Goal: Information Seeking & Learning: Learn about a topic

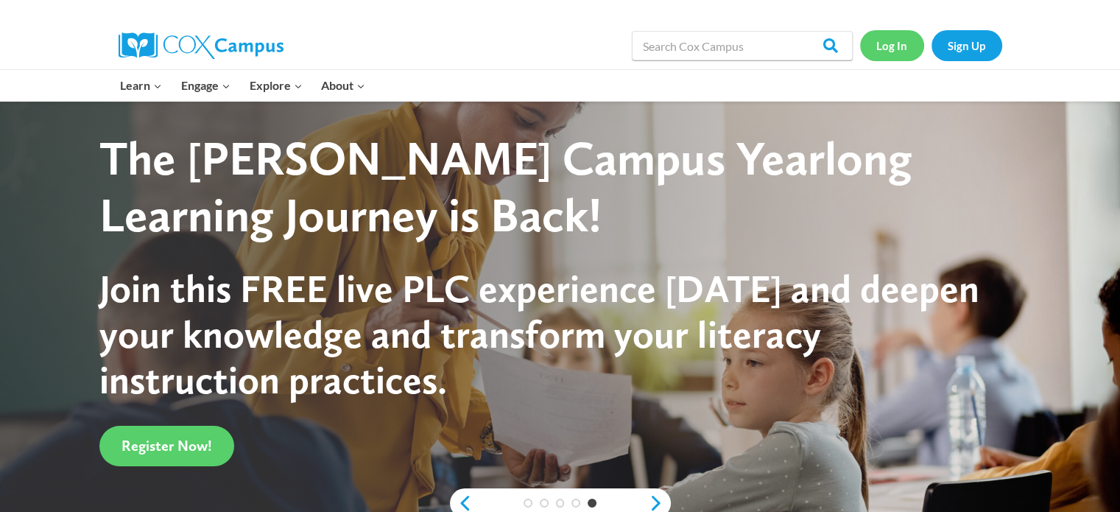
click at [883, 47] on link "Log In" at bounding box center [892, 45] width 64 height 30
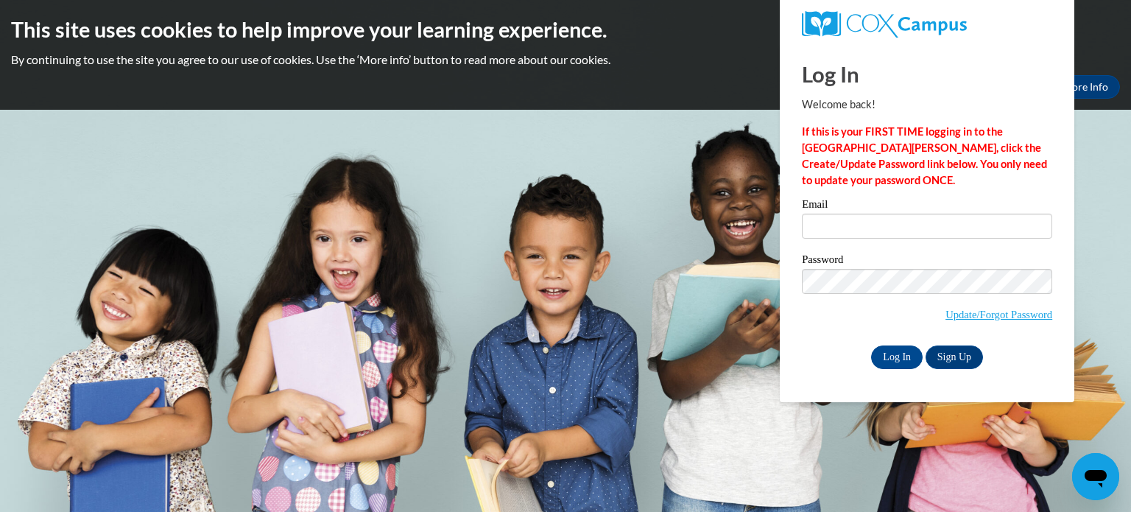
type input "[EMAIL_ADDRESS][DOMAIN_NAME]"
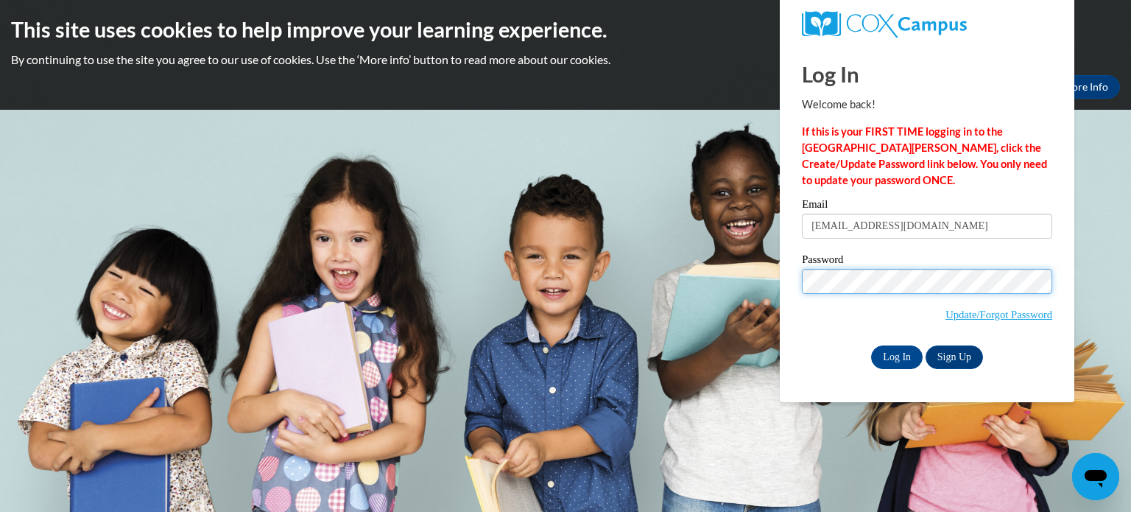
click at [871, 345] on input "Log In" at bounding box center [897, 357] width 52 height 24
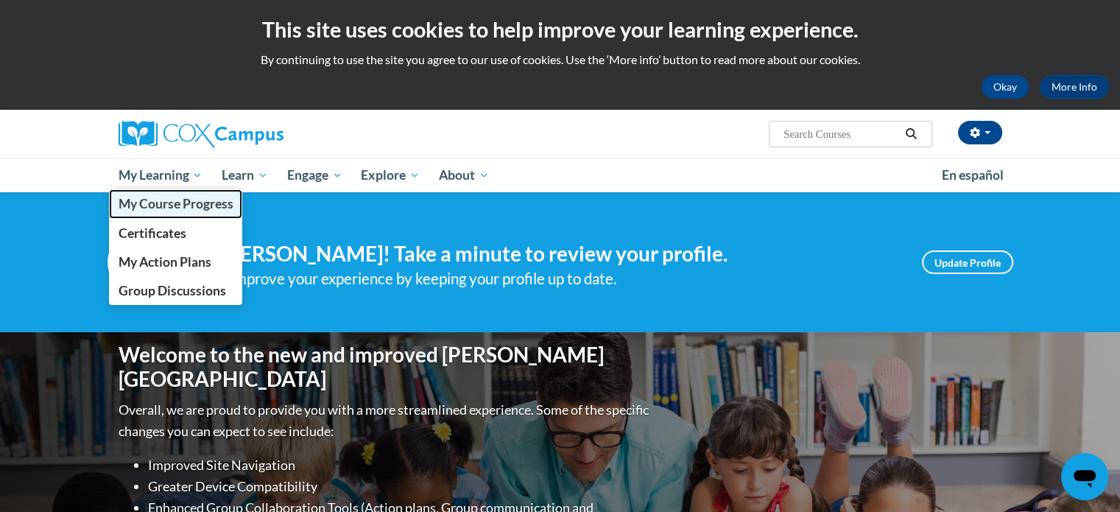
click at [211, 197] on span "My Course Progress" at bounding box center [175, 203] width 115 height 15
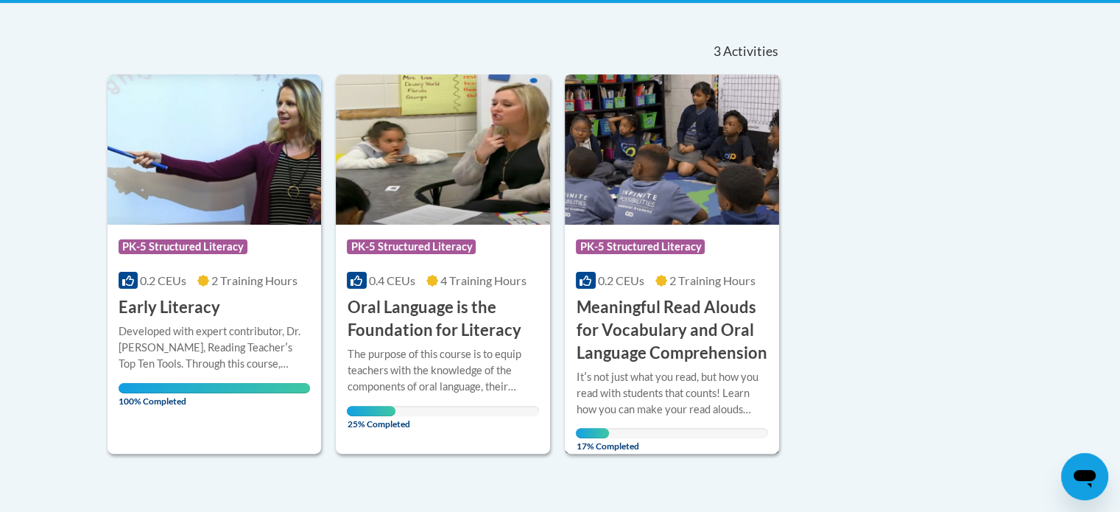
click at [680, 315] on h3 "Meaningful Read Alouds for Vocabulary and Oral Language Comprehension" at bounding box center [672, 330] width 192 height 68
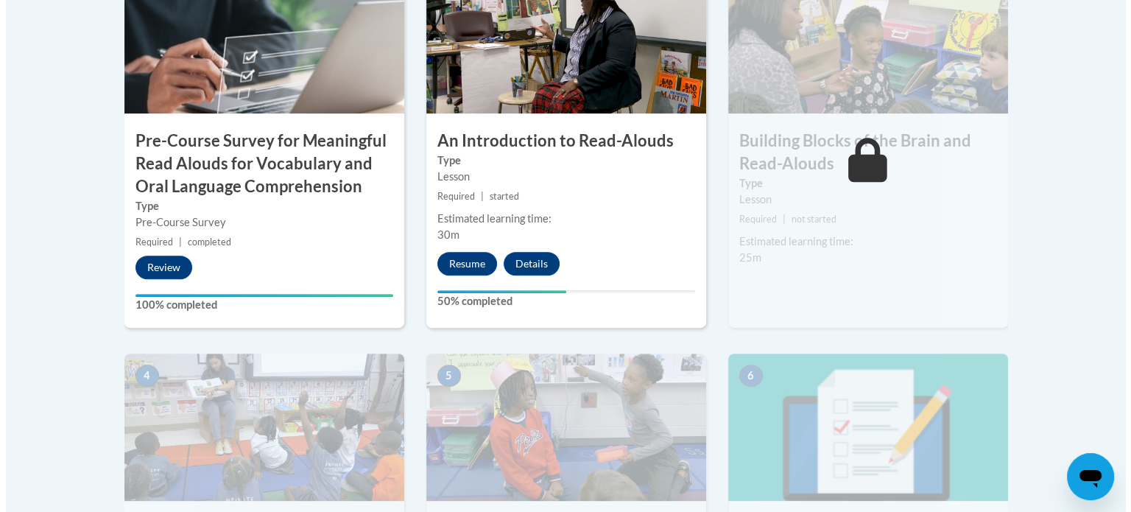
scroll to position [564, 0]
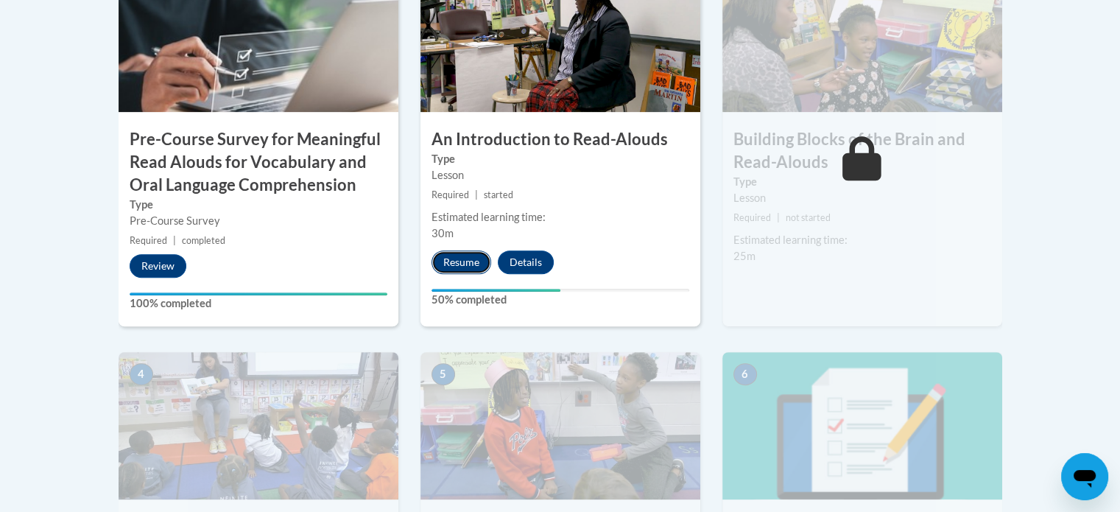
click at [466, 258] on button "Resume" at bounding box center [462, 262] width 60 height 24
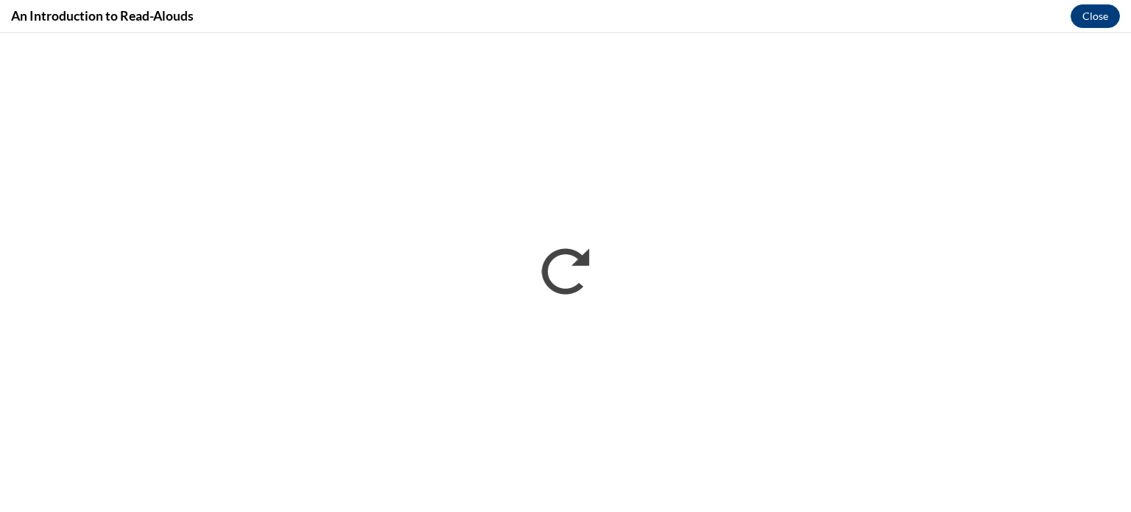
scroll to position [0, 0]
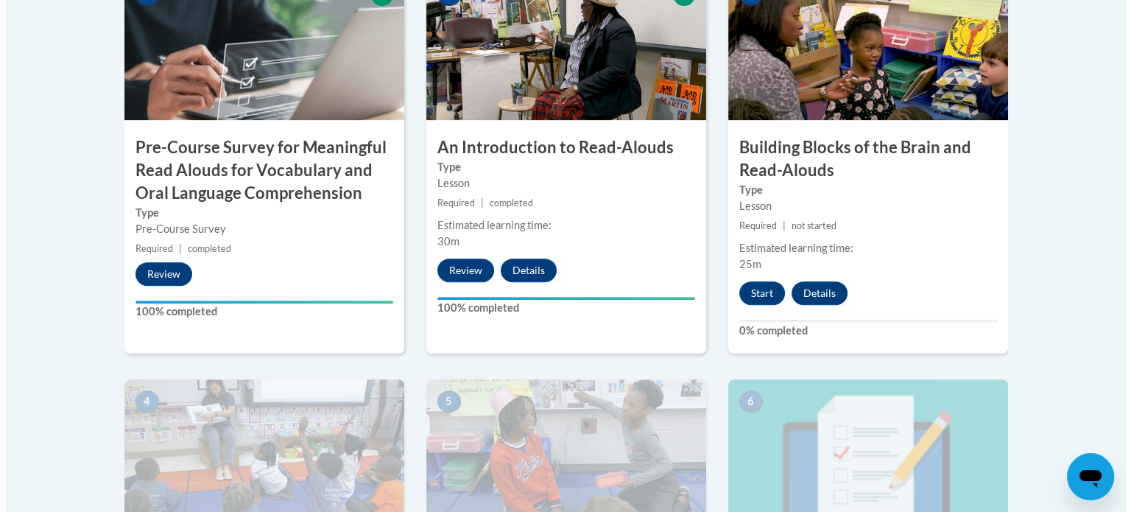
scroll to position [557, 0]
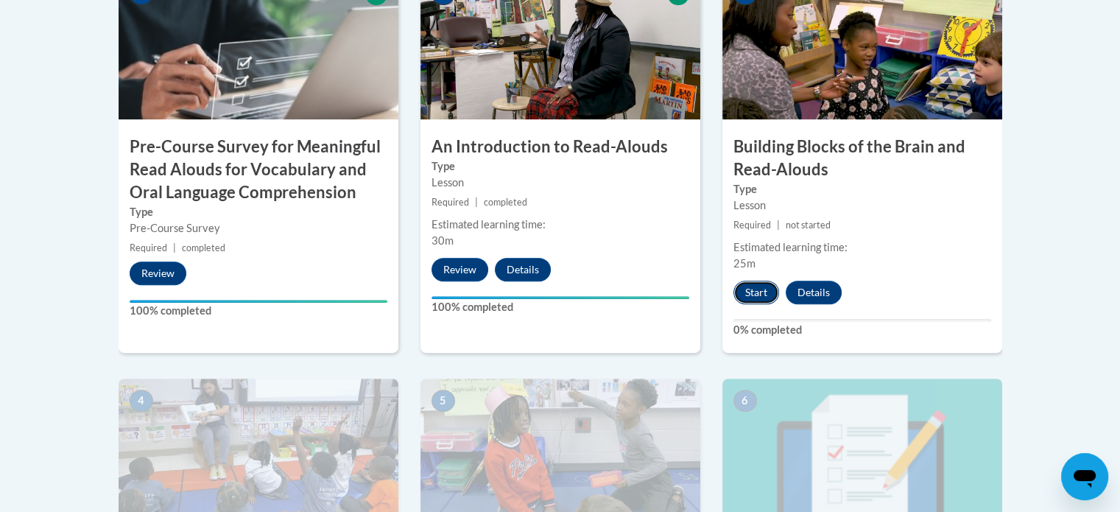
click at [756, 293] on button "Start" at bounding box center [757, 293] width 46 height 24
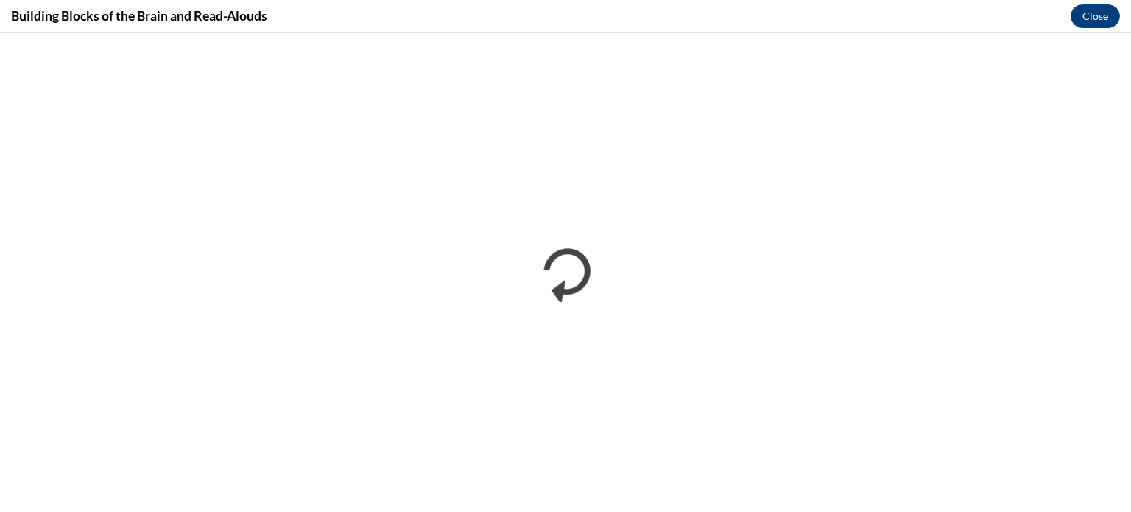
scroll to position [0, 0]
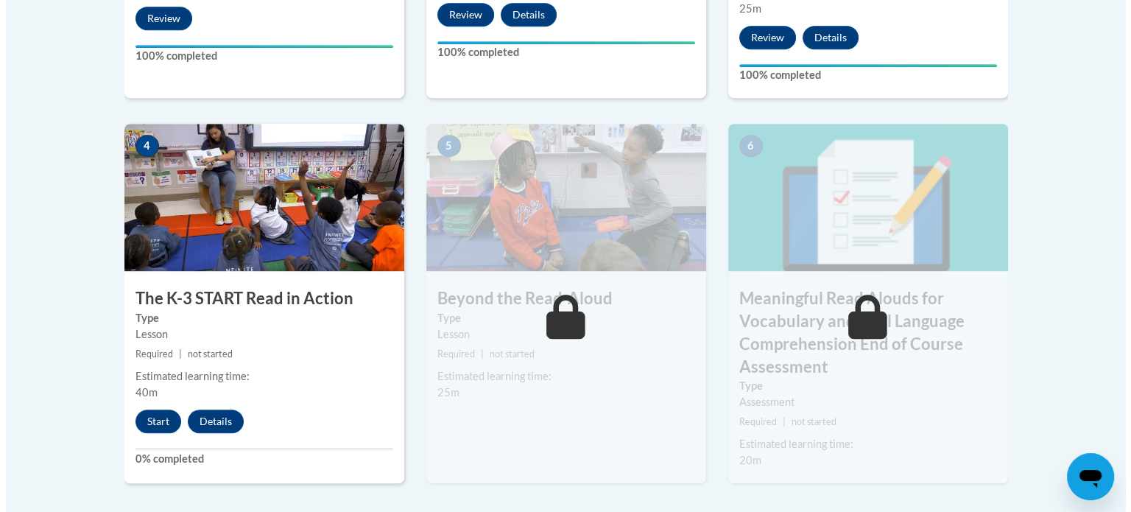
scroll to position [812, 0]
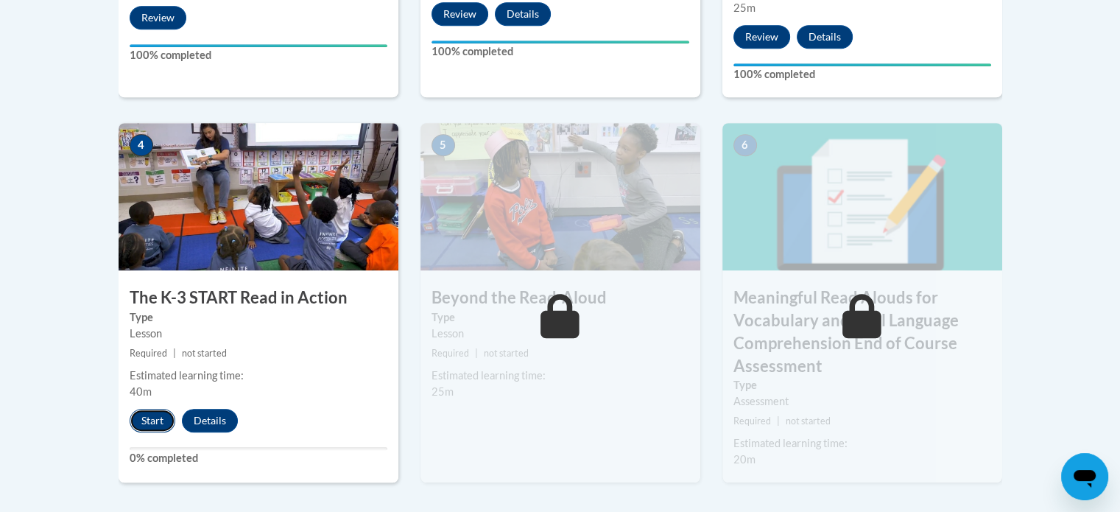
click at [151, 426] on button "Start" at bounding box center [153, 421] width 46 height 24
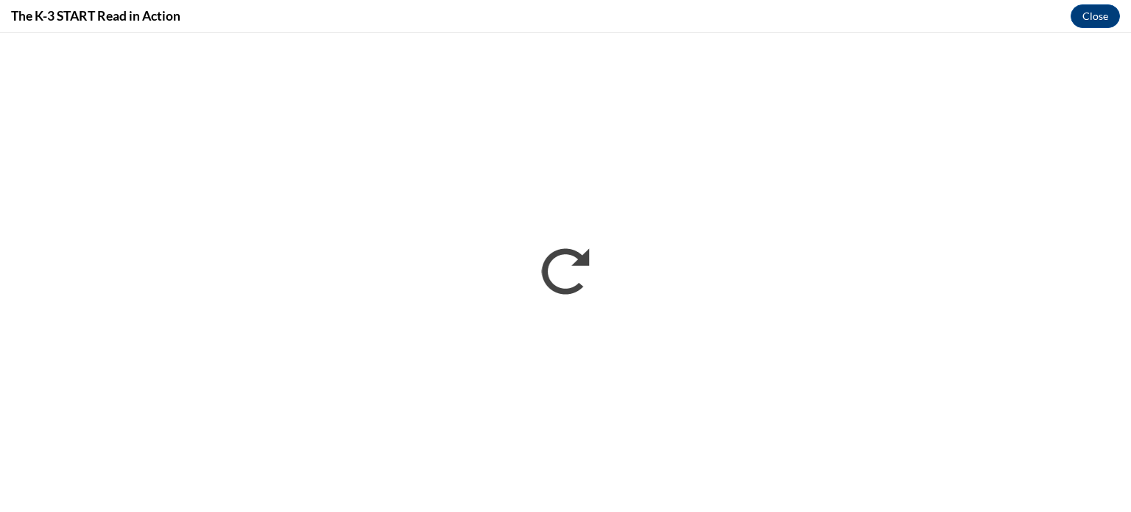
scroll to position [0, 0]
